Goal: Find contact information: Find contact information

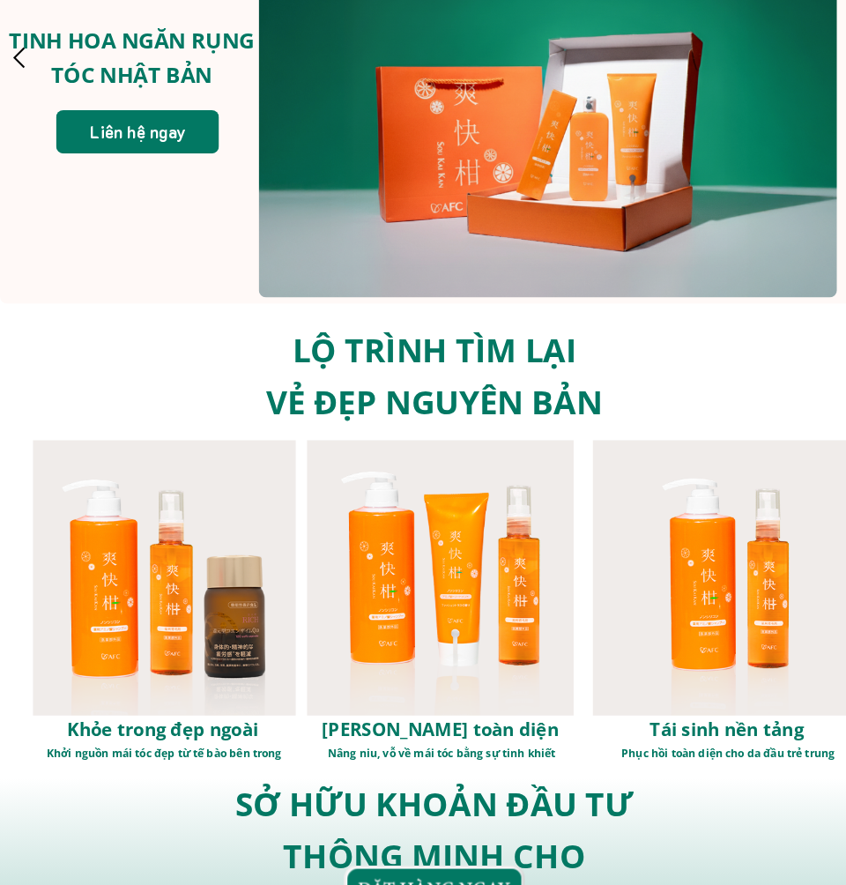
scroll to position [122, 11]
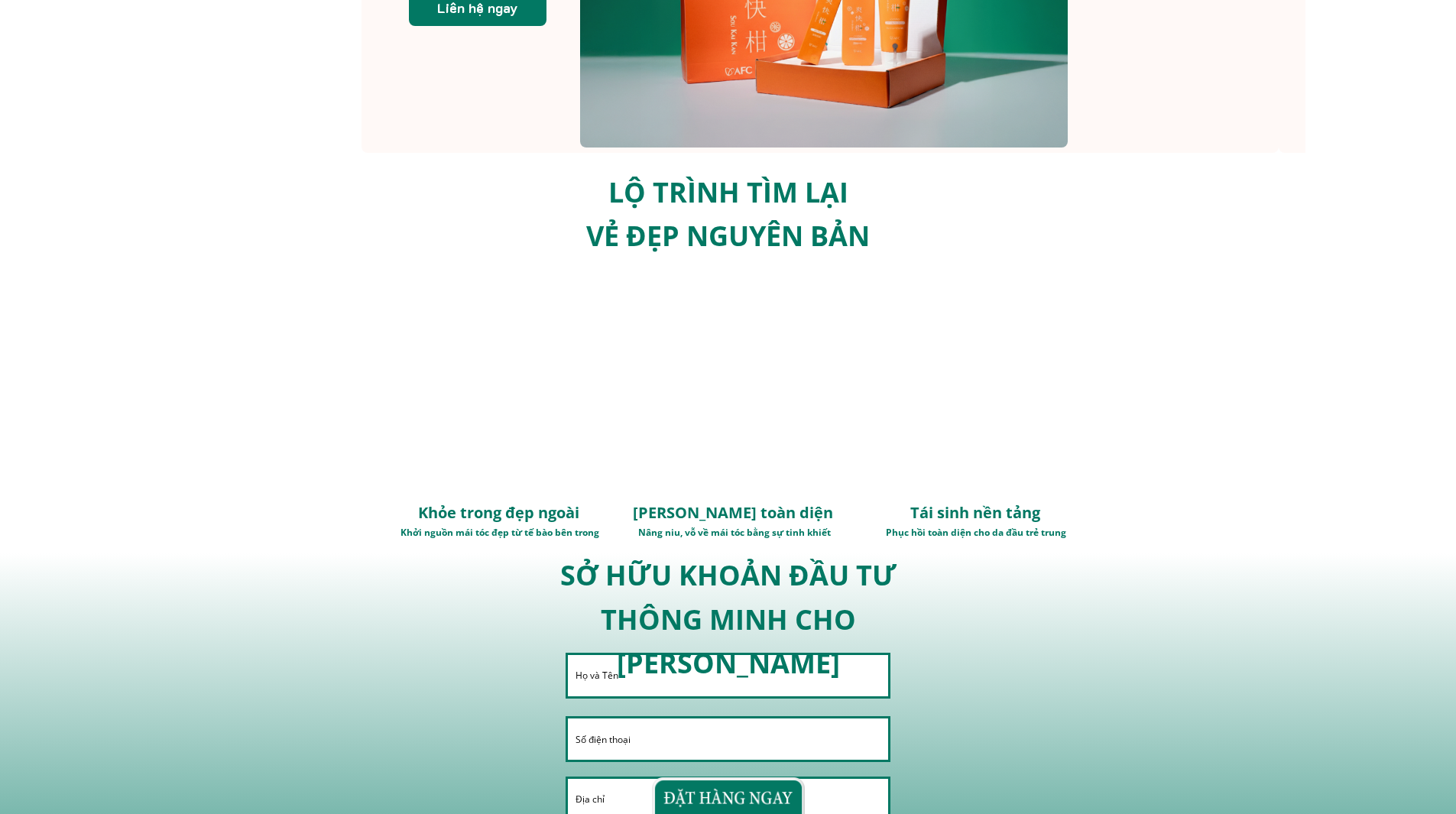
scroll to position [306, 0]
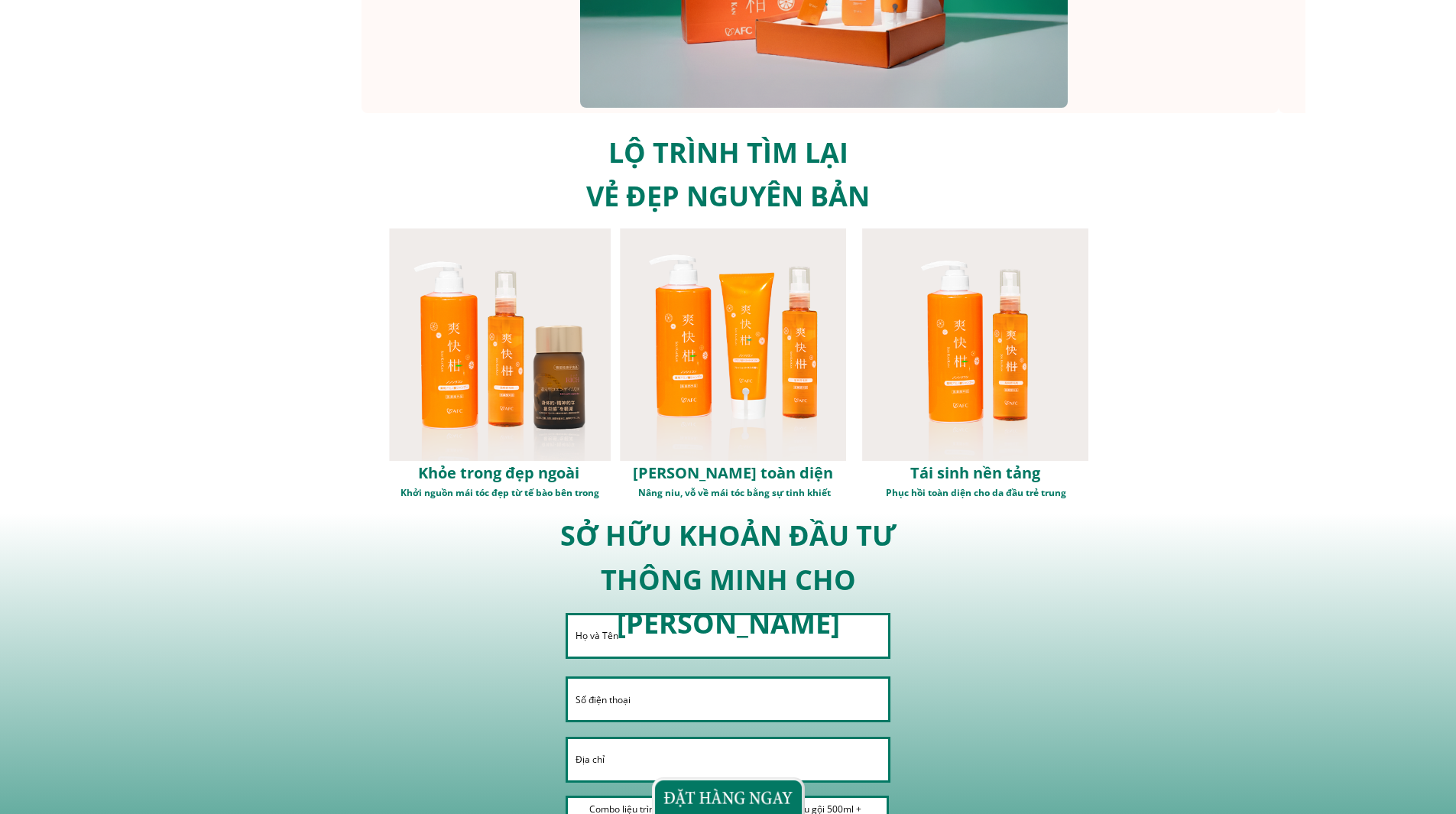
click at [587, 337] on div at bounding box center [500, 344] width 223 height 233
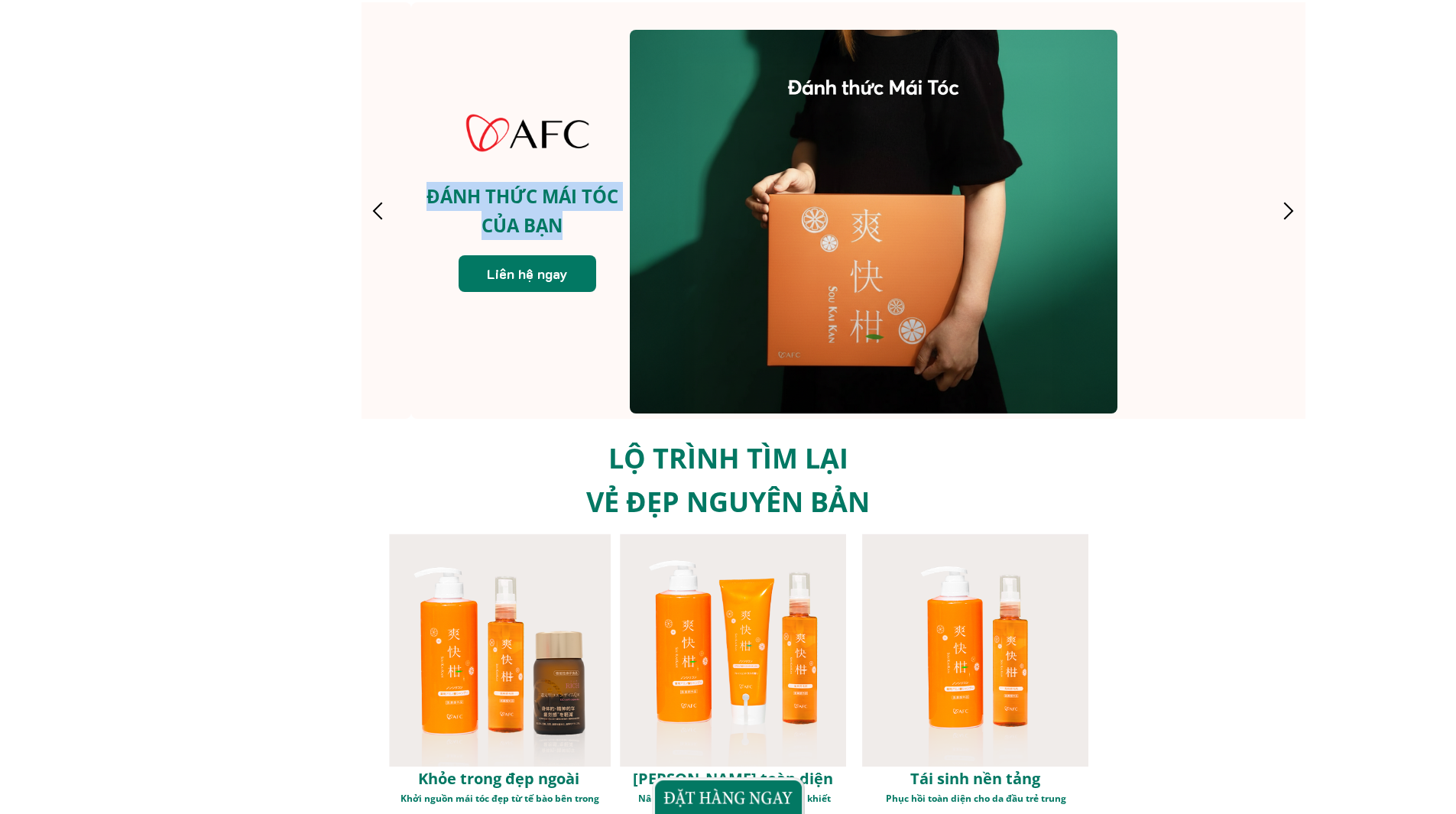
drag, startPoint x: 543, startPoint y: 179, endPoint x: 1160, endPoint y: 176, distance: 617.0
click at [1142, 176] on div "ĐÁNH THỨC MÁI TÓC CỦA BẠN Liên hệ ngay" at bounding box center [869, 211] width 917 height 417
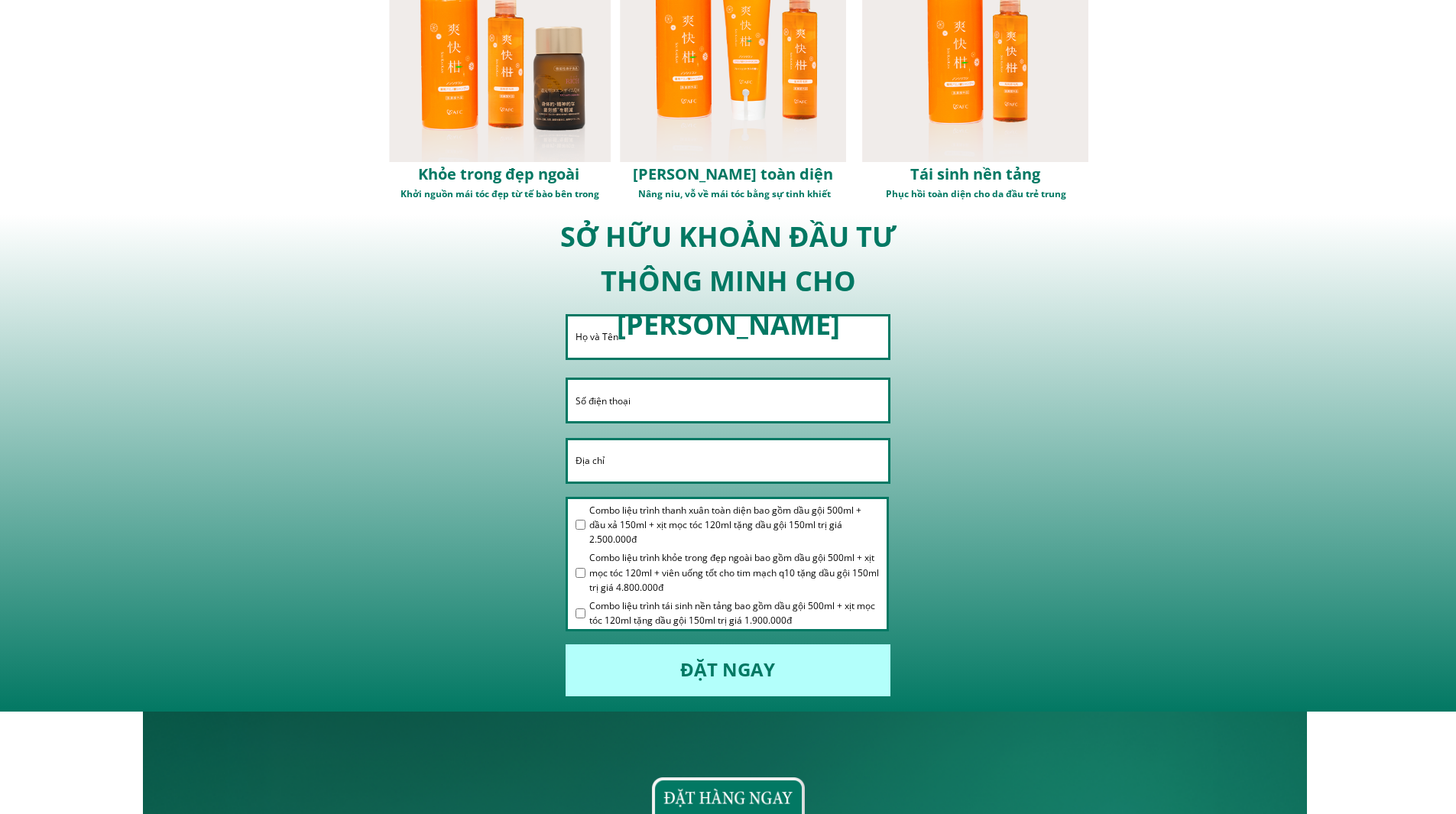
scroll to position [611, 0]
